Goal: Find specific page/section: Find specific page/section

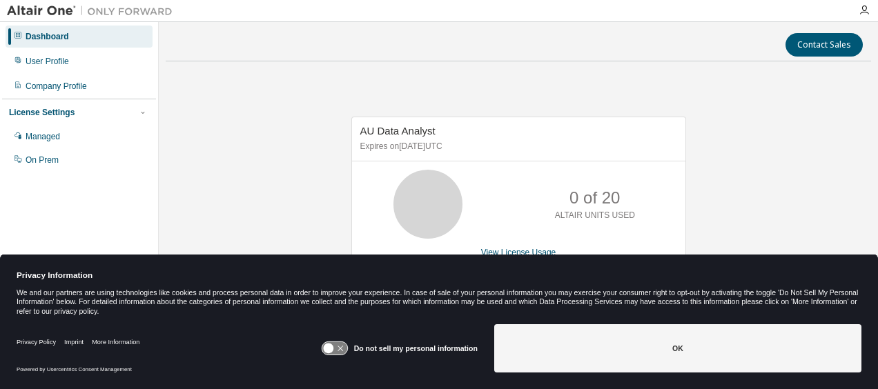
drag, startPoint x: 226, startPoint y: 0, endPoint x: 291, endPoint y: 84, distance: 106.7
click at [291, 84] on div "AU Data Analyst Expires on September 23, 2025 UTC 0 of 20 ALTAIR UNITS USED Vie…" at bounding box center [518, 198] width 705 height 253
